Goal: Obtain resource: Download file/media

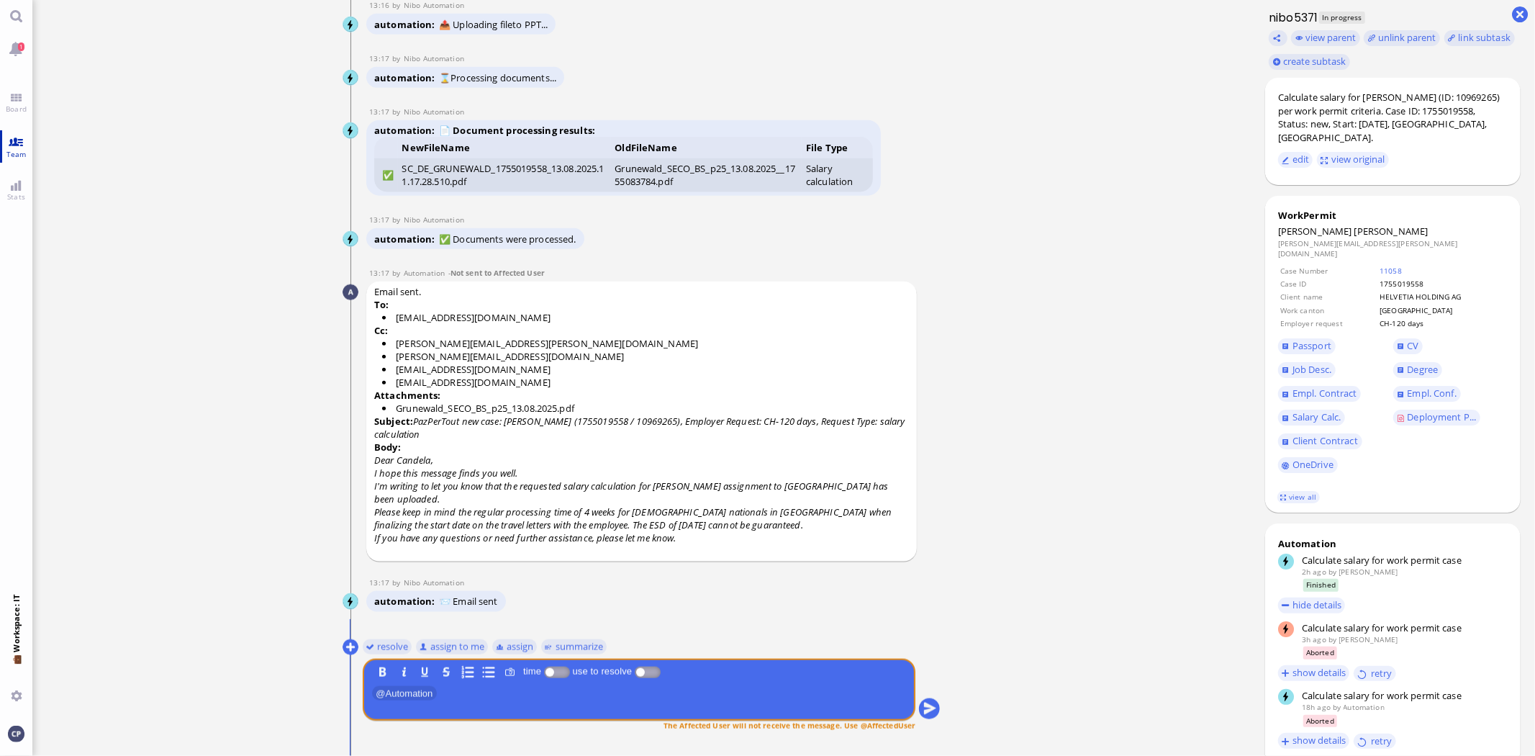
click at [19, 147] on link "Team" at bounding box center [16, 146] width 32 height 32
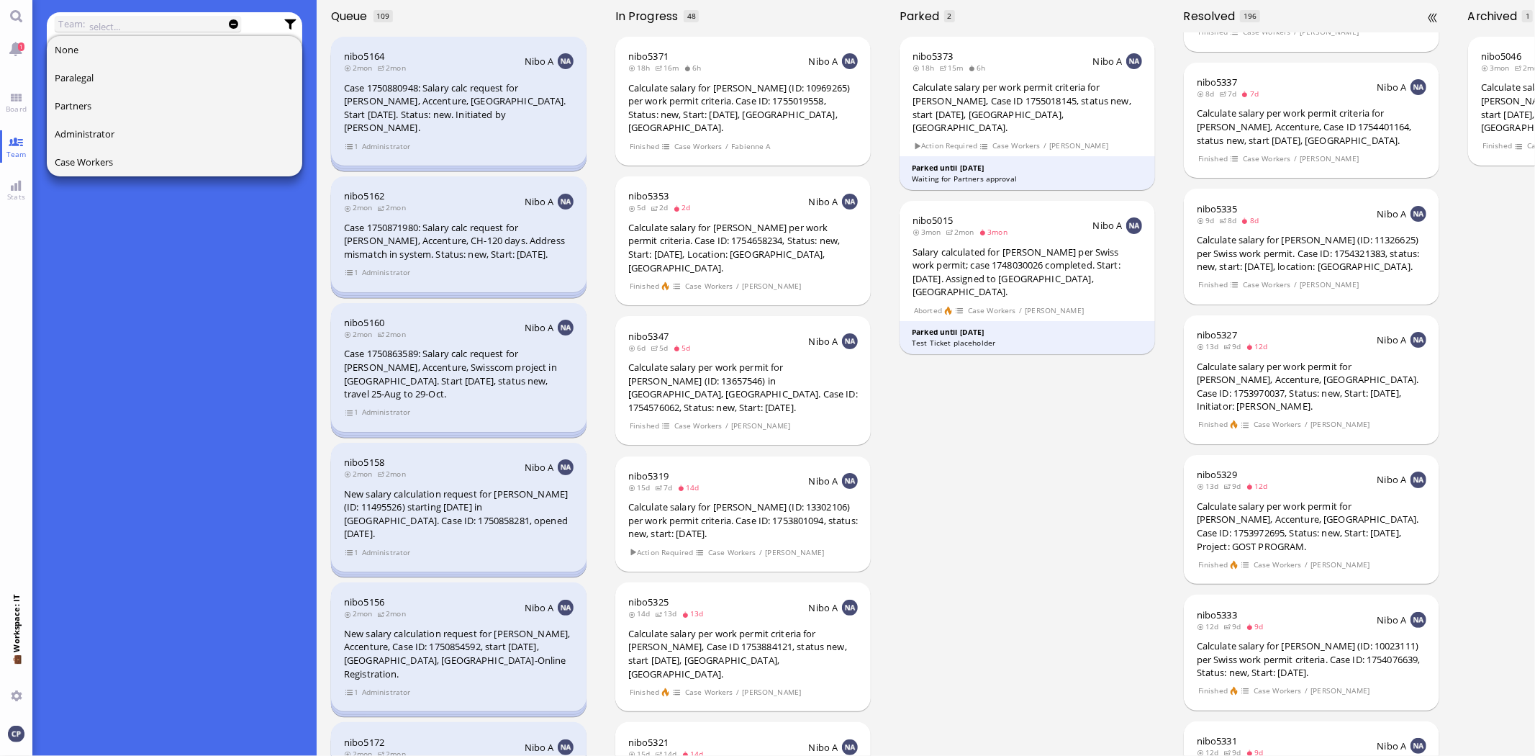
scroll to position [1898, 0]
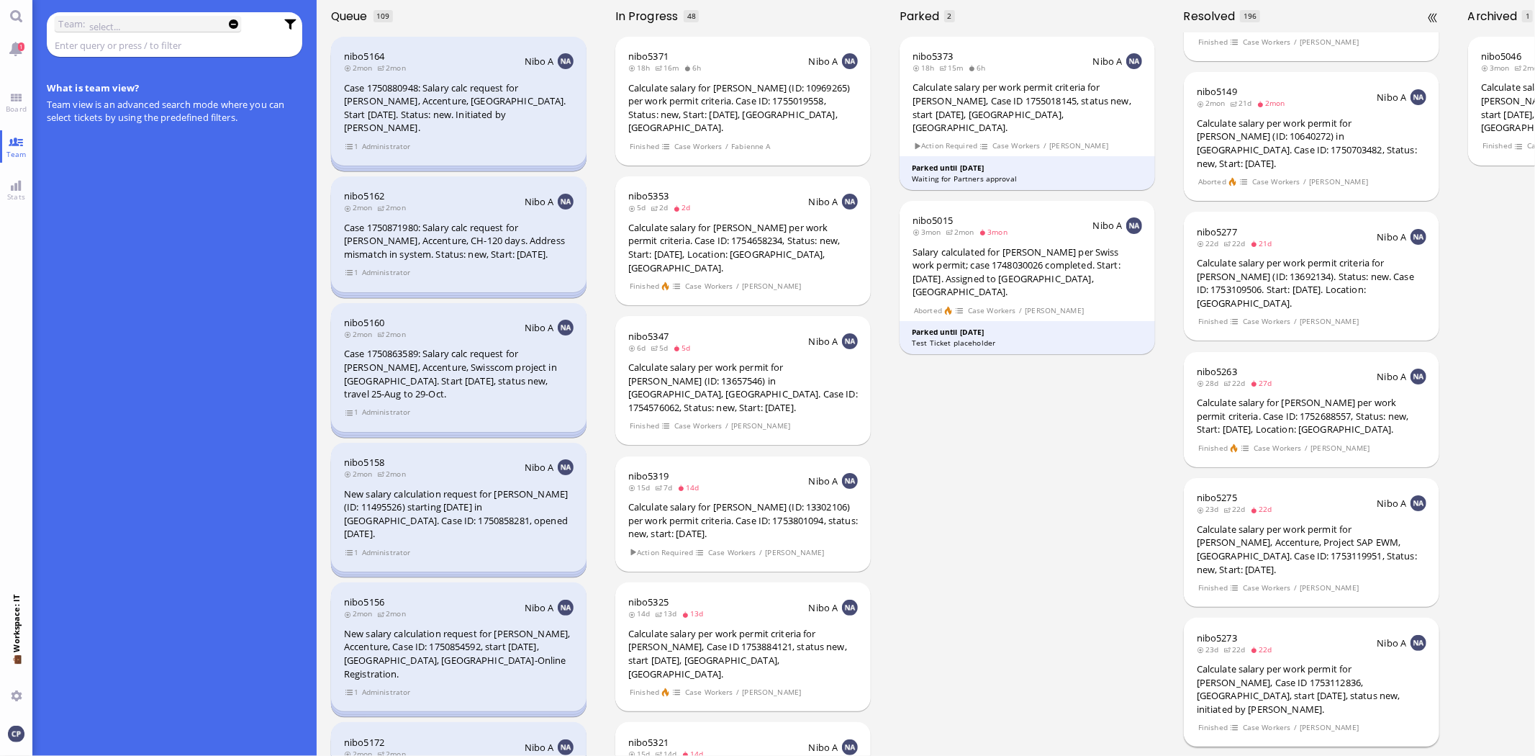
scroll to position [4444, 0]
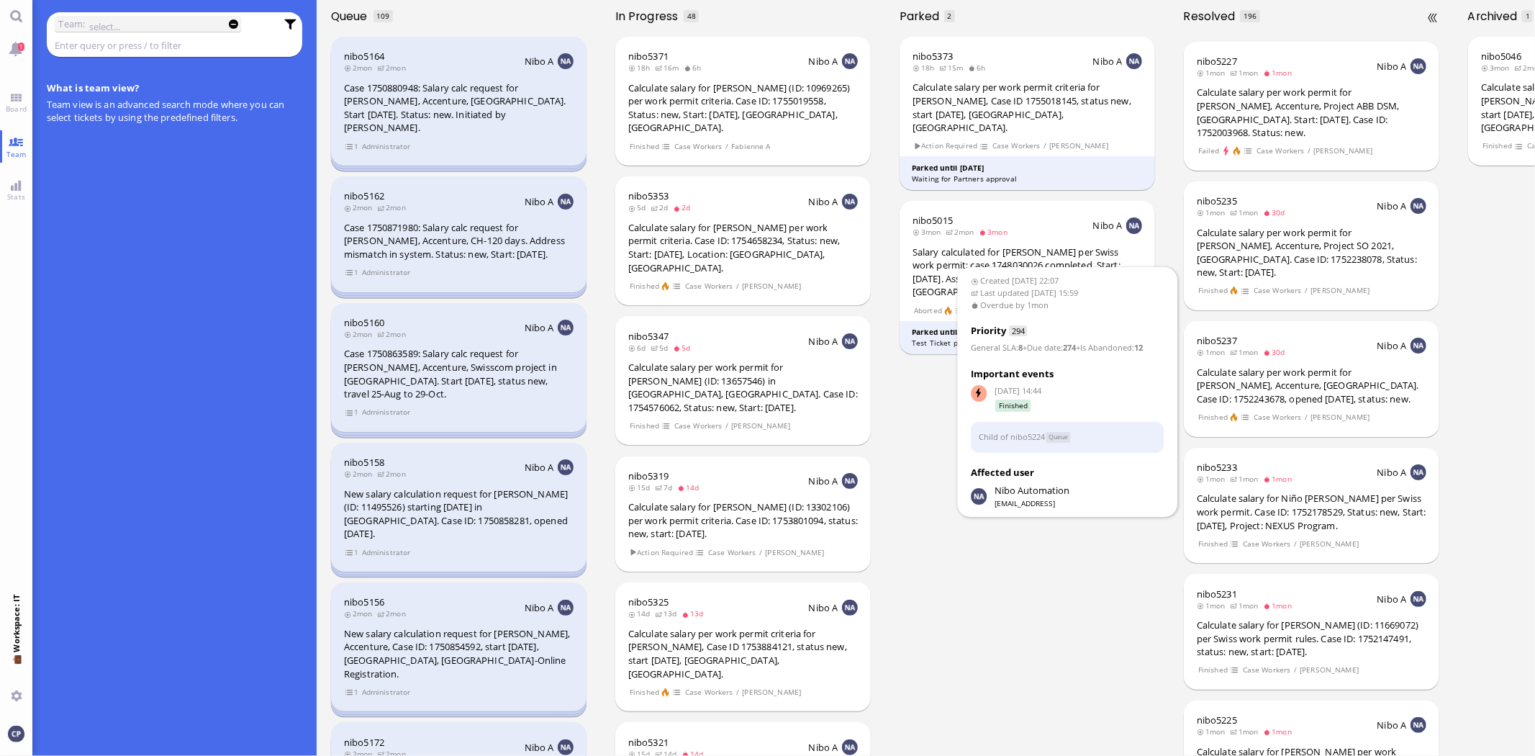
scroll to position [7003, 0]
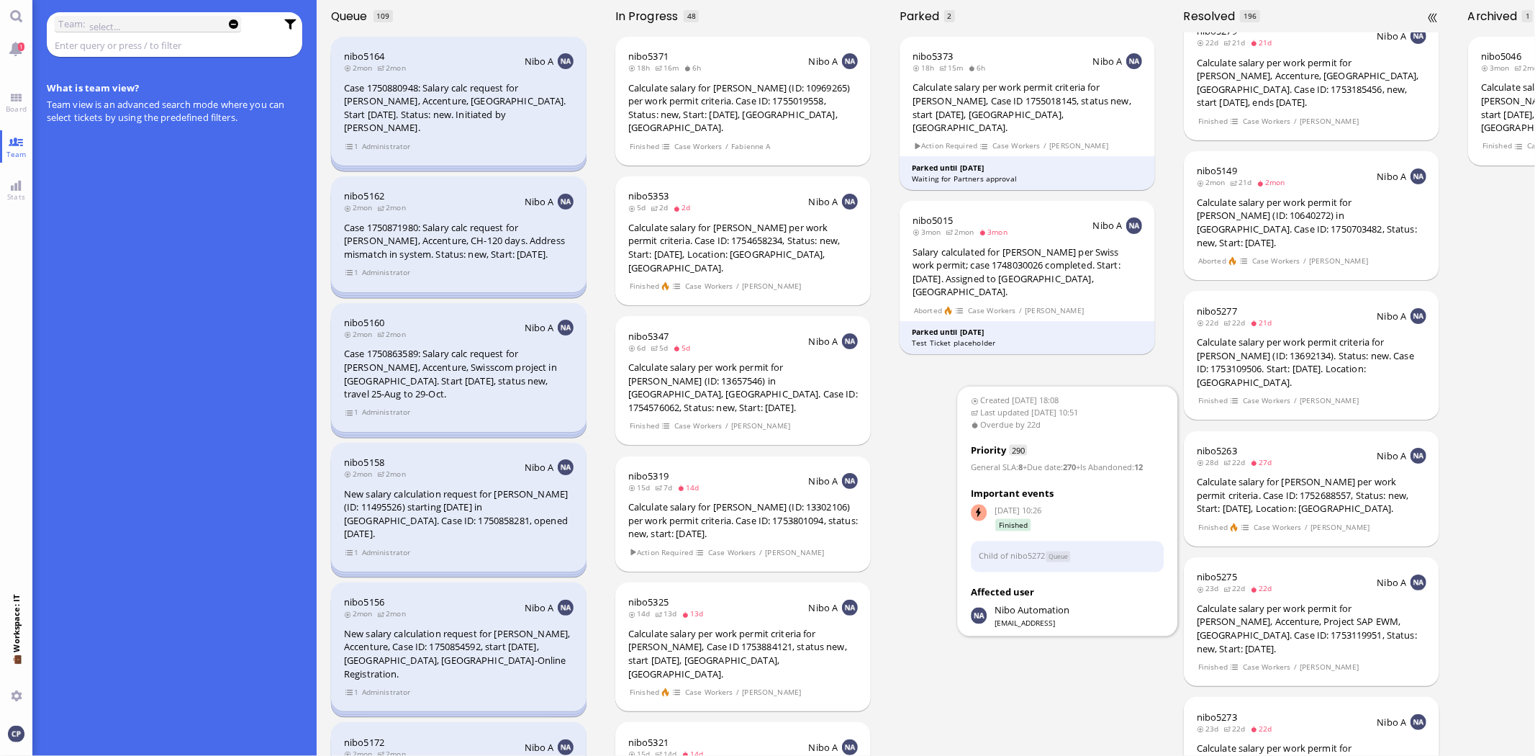
scroll to position [4364, 0]
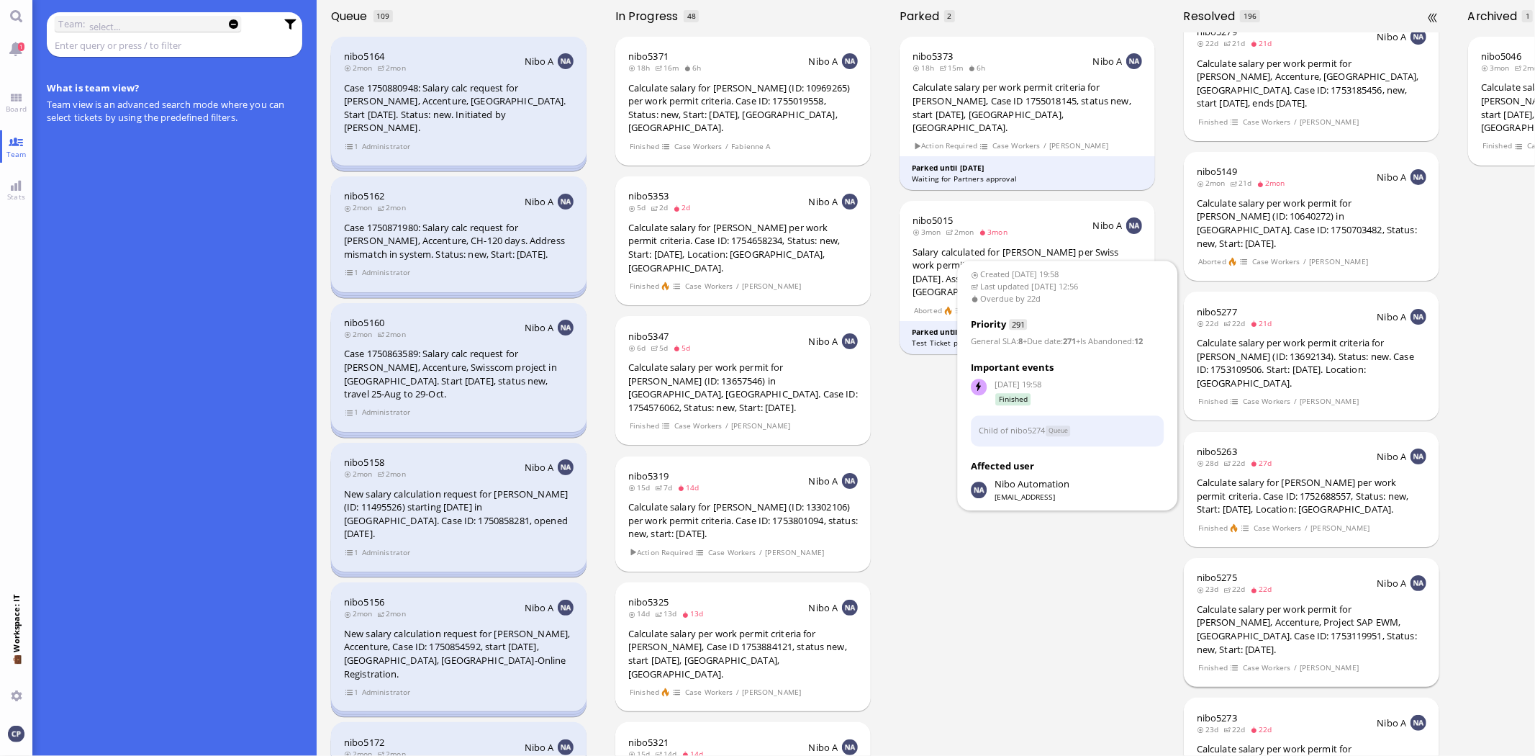
click at [1236, 603] on div "Calculate salary per work permit for [PERSON_NAME], Accenture, Project SAP EWM,…" at bounding box center [1312, 629] width 230 height 53
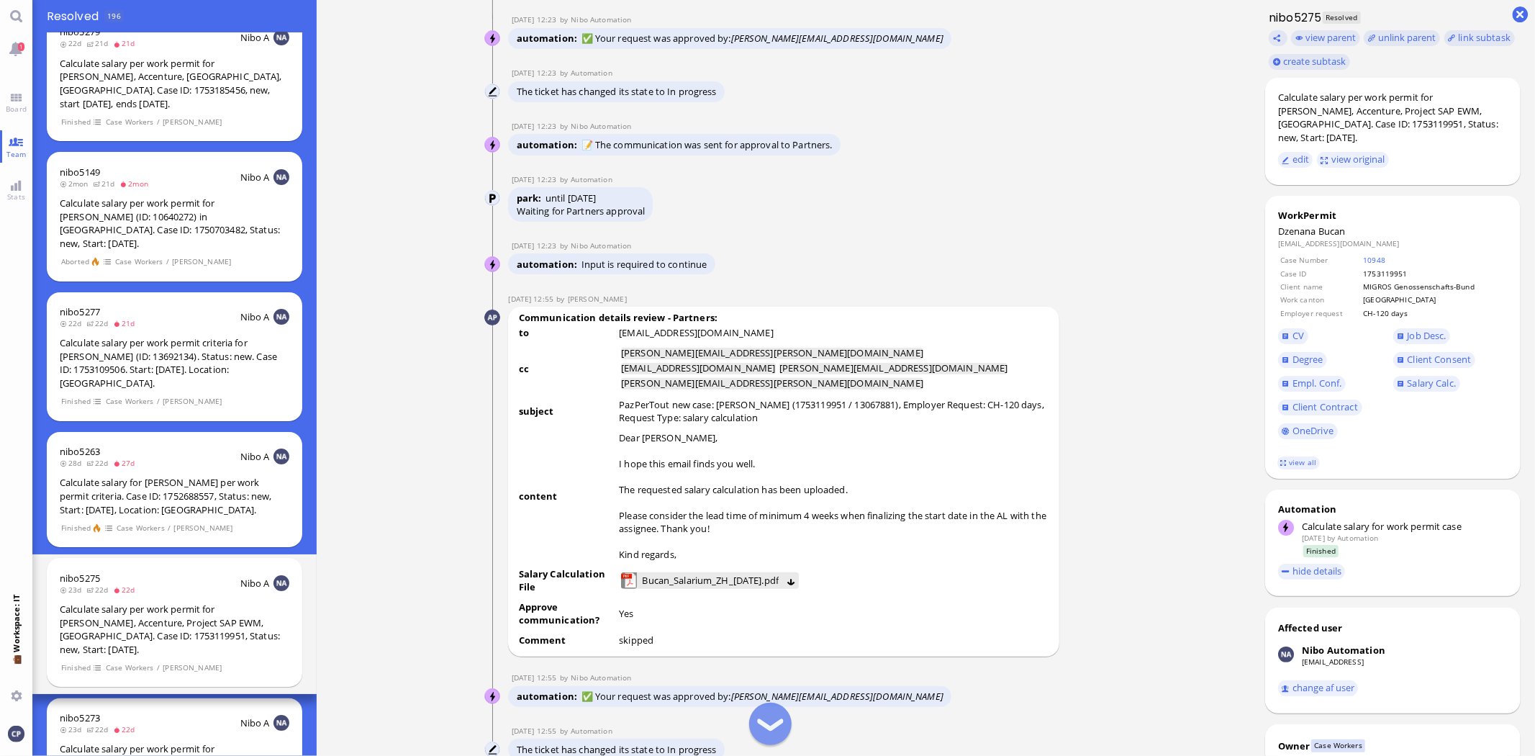
scroll to position [-959, 0]
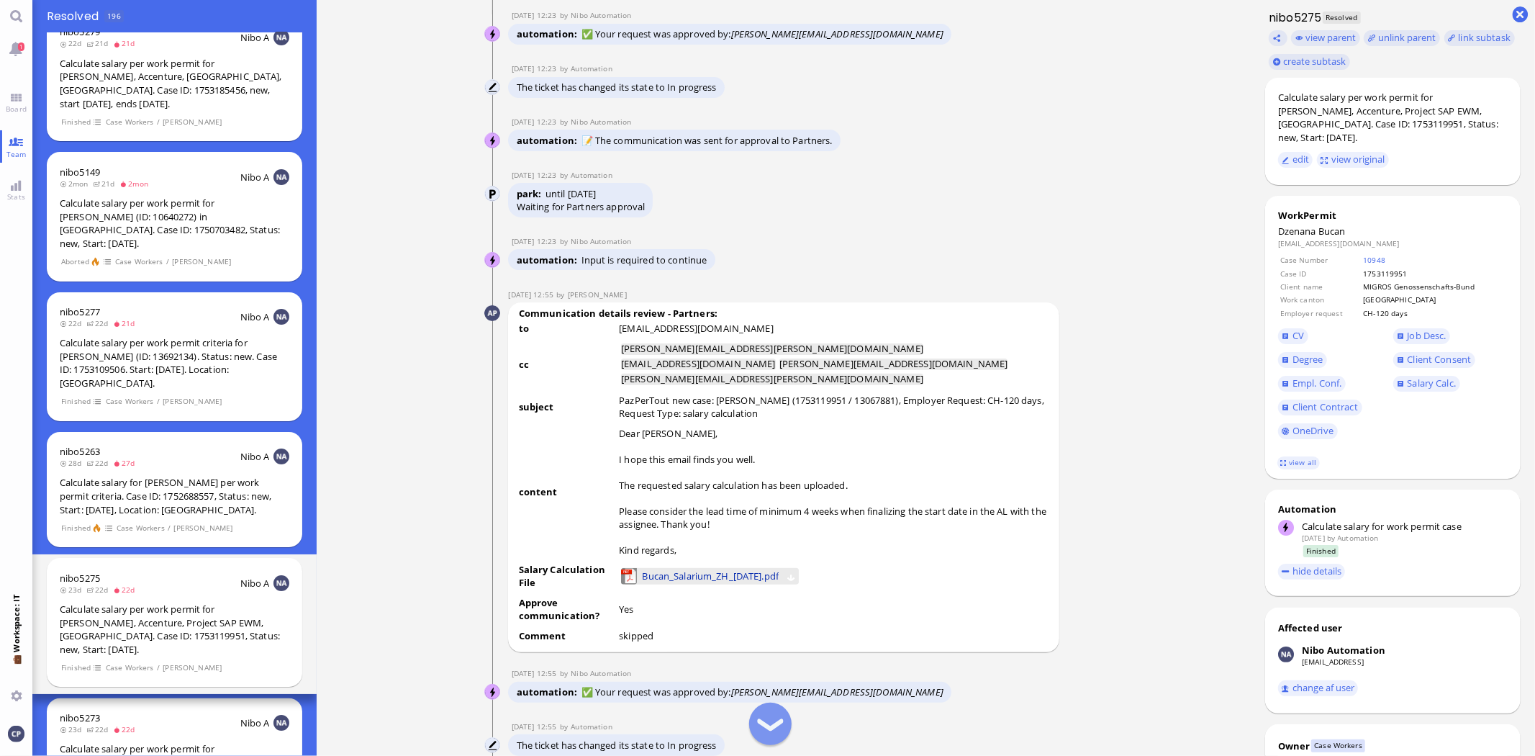
click at [687, 584] on span "Bucan_Salarium_ZH_[DATE].pdf" at bounding box center [710, 576] width 137 height 16
click at [752, 584] on span "Bucan_Salarium_ZH_[DATE].pdf" at bounding box center [710, 576] width 137 height 16
click at [791, 584] on link "Bucan_Salarium_ZH_[DATE].pdf" at bounding box center [715, 576] width 151 height 16
drag, startPoint x: 757, startPoint y: 595, endPoint x: 746, endPoint y: 589, distance: 12.0
click at [746, 584] on span "Bucan_Salarium_ZH_[DATE].pdf" at bounding box center [710, 576] width 137 height 16
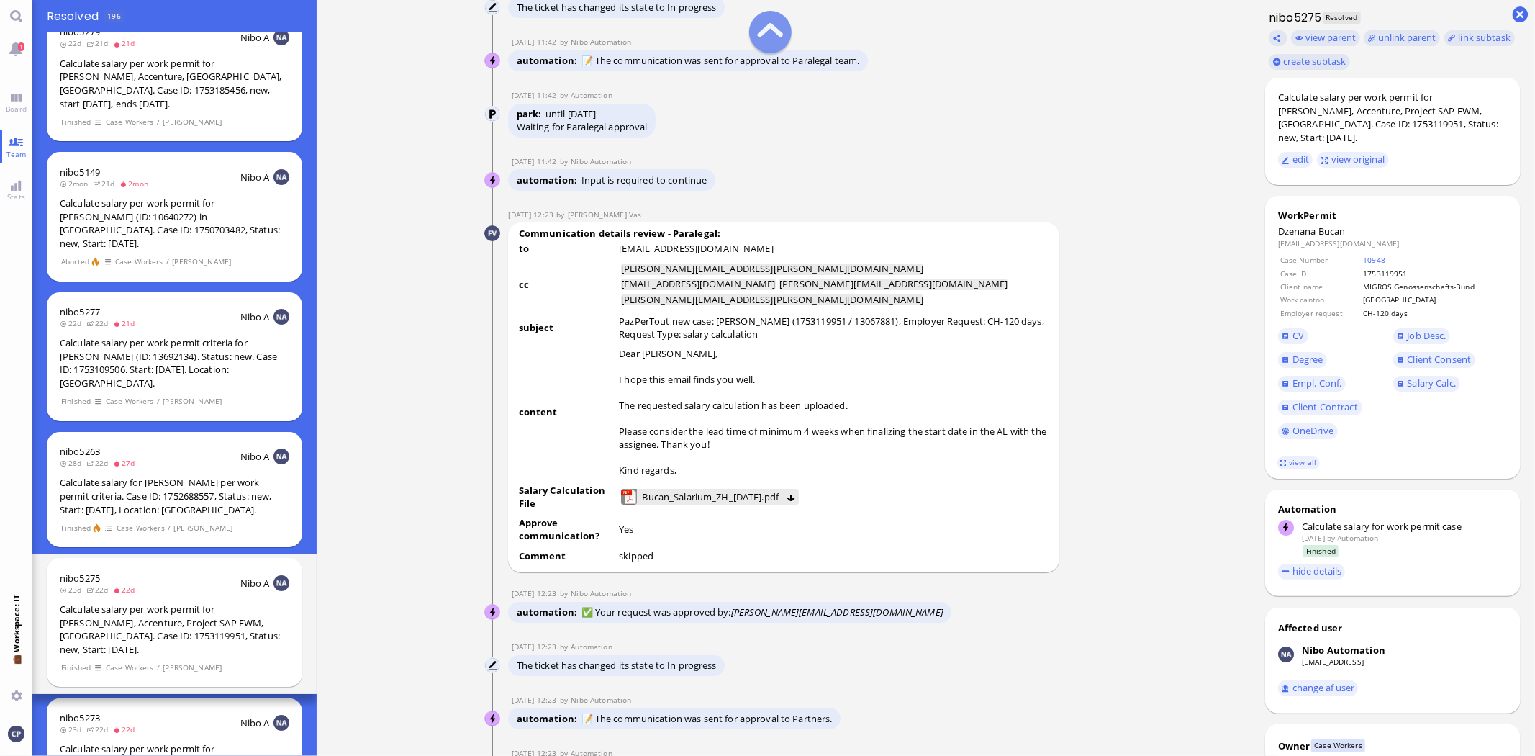
scroll to position [-1679, 0]
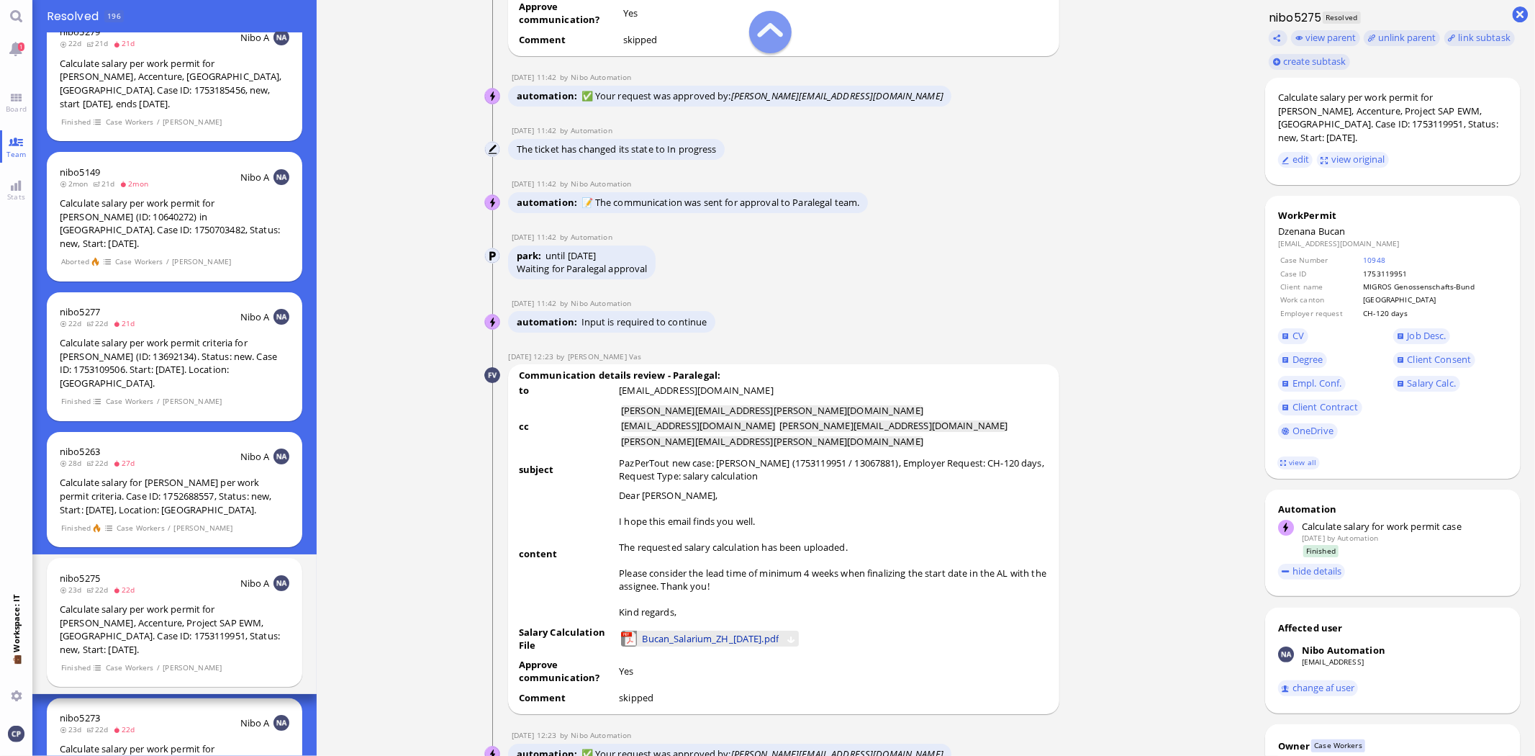
click at [718, 646] on span "Bucan_Salarium_ZH_[DATE].pdf" at bounding box center [710, 639] width 137 height 16
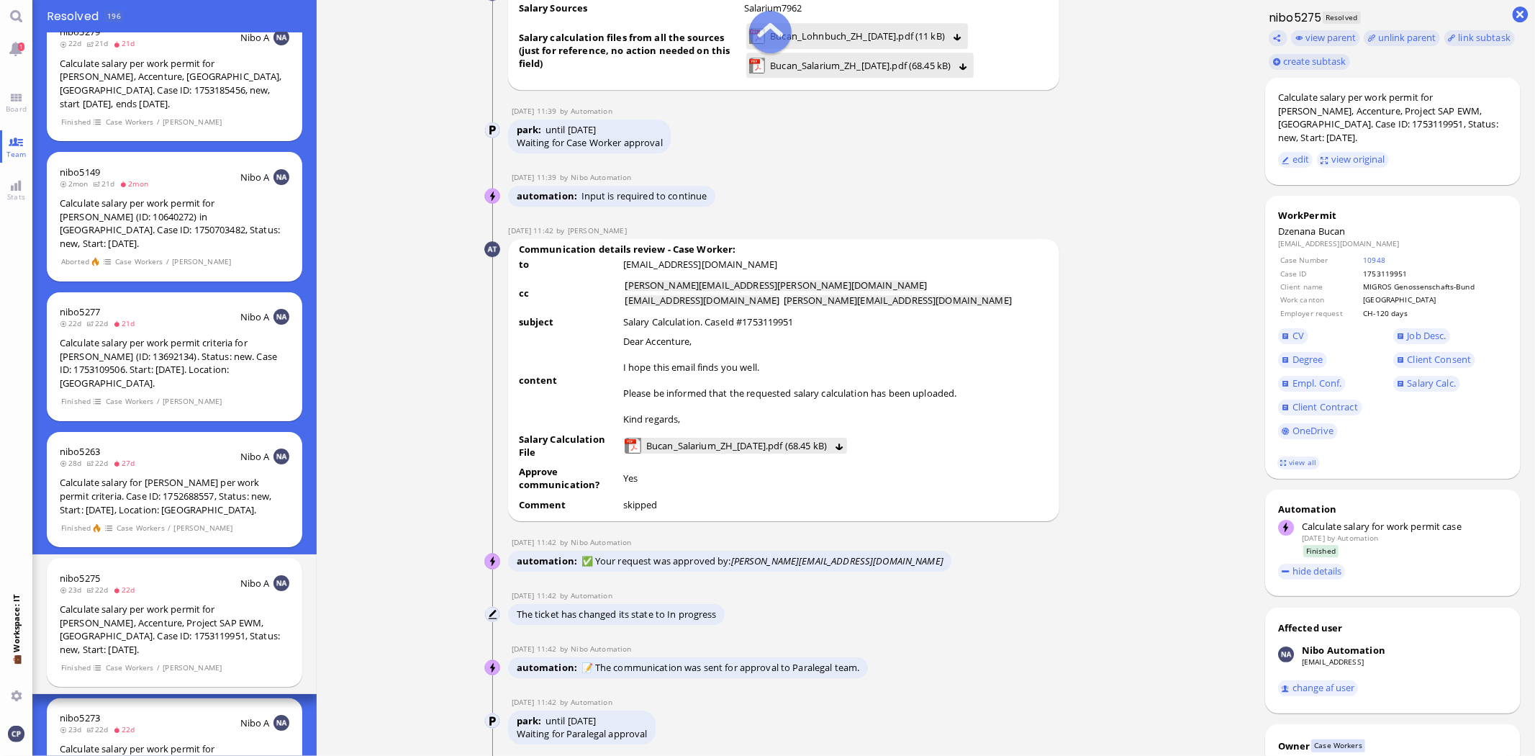
scroll to position [-2239, 0]
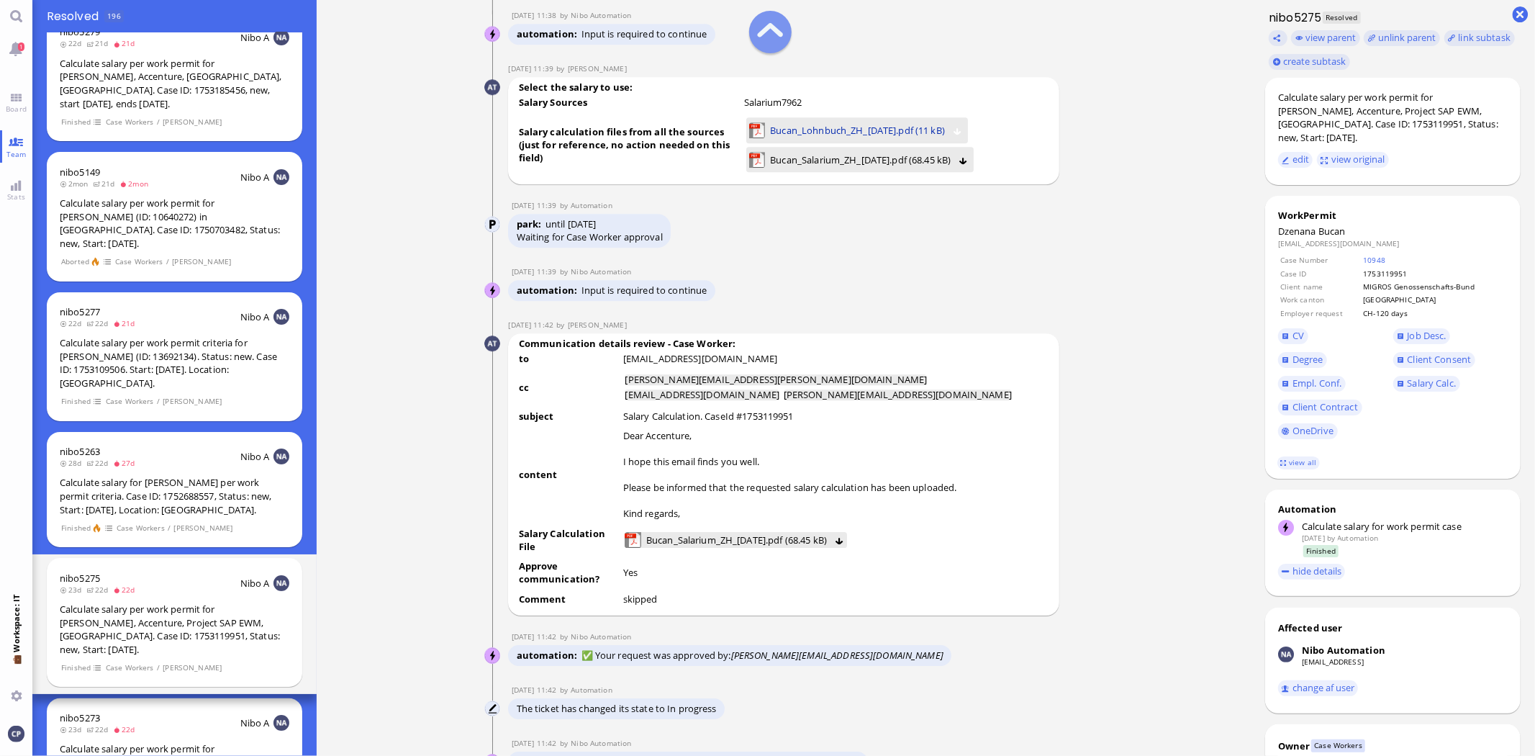
click at [821, 138] on span "Bucan_Lohnbuch_ZH_[DATE].pdf (11 kB)" at bounding box center [857, 130] width 175 height 16
click at [805, 168] on span "Bucan_Salarium_ZH_[DATE].pdf (68.45 kB)" at bounding box center [860, 160] width 181 height 16
click at [874, 138] on span "Bucan_Lohnbuch_ZH_[DATE].pdf (11 kB)" at bounding box center [857, 130] width 175 height 16
click at [867, 168] on span "Bucan_Salarium_ZH_[DATE].pdf (68.45 kB)" at bounding box center [860, 160] width 181 height 16
click at [1302, 456] on link "view all" at bounding box center [1299, 462] width 42 height 12
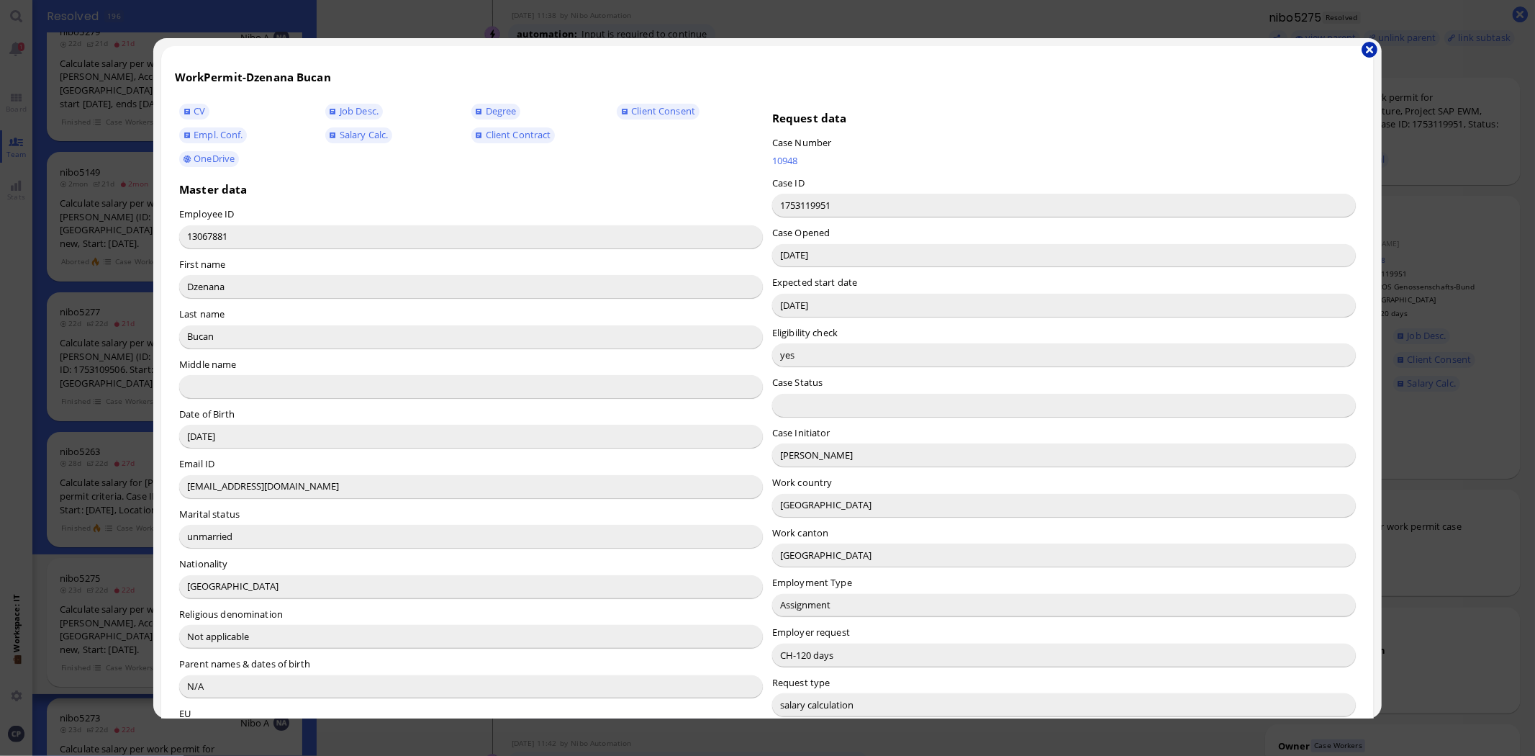
click at [1364, 48] on button "button" at bounding box center [1370, 50] width 16 height 16
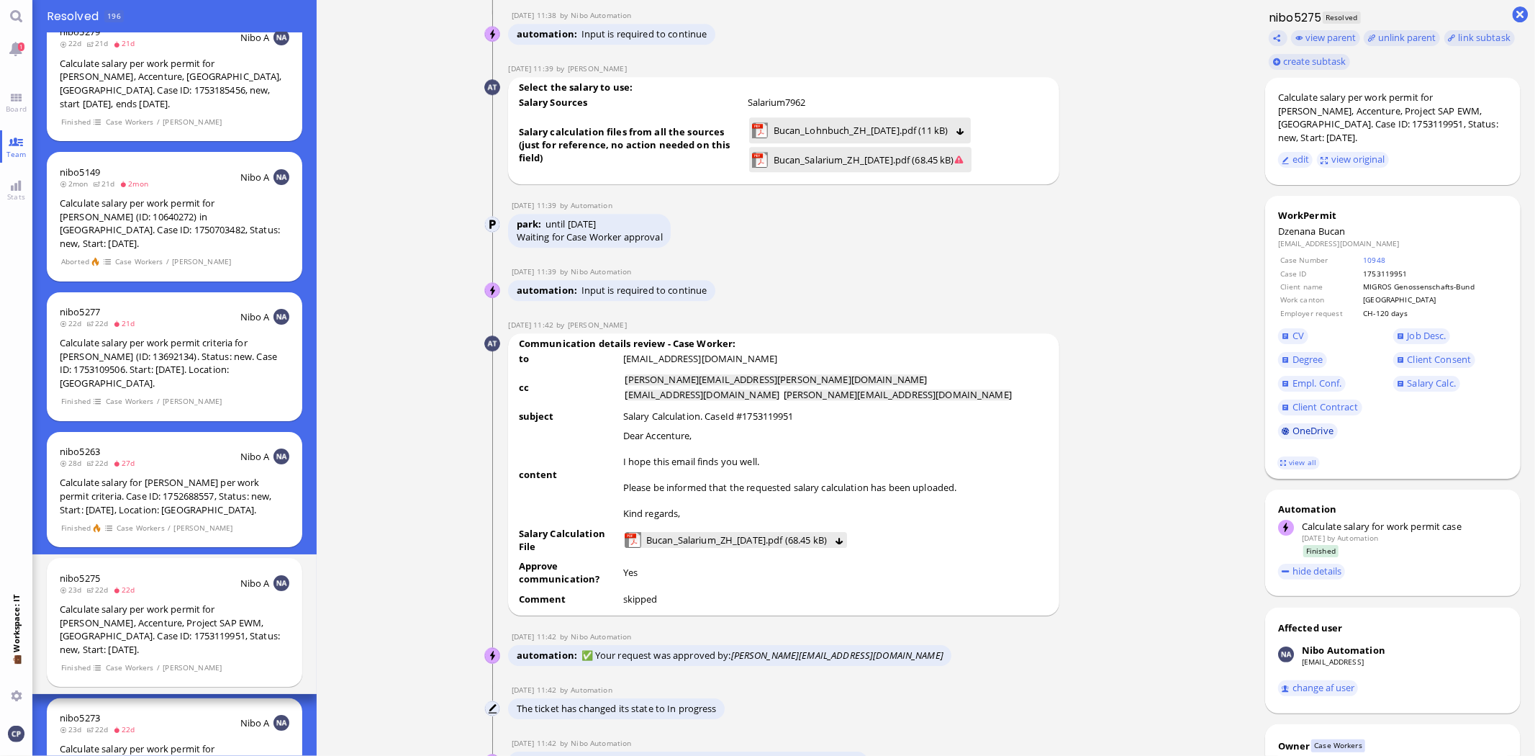
click at [1322, 423] on link "OneDrive" at bounding box center [1308, 431] width 60 height 16
